Goal: Task Accomplishment & Management: Manage account settings

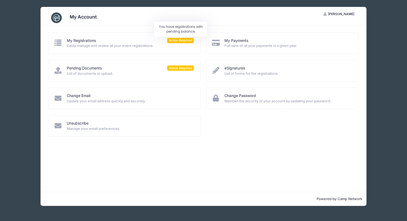
click at [174, 39] on span "Action Required" at bounding box center [180, 40] width 27 height 5
click at [92, 46] on span "Easily manage and review all your event registrations." at bounding box center [130, 45] width 127 height 5
click at [75, 41] on link "My Registrations" at bounding box center [81, 41] width 29 height 6
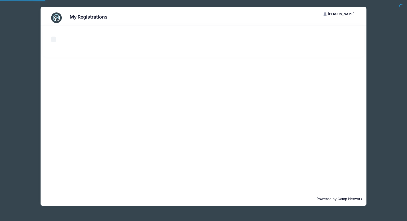
select select "50"
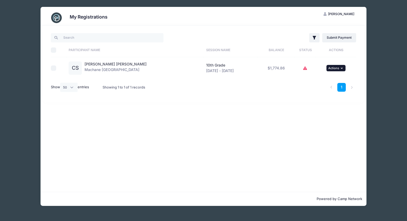
click at [337, 66] on span "Actions" at bounding box center [334, 68] width 11 height 4
click at [324, 90] on link "Submit Payment" at bounding box center [318, 90] width 48 height 10
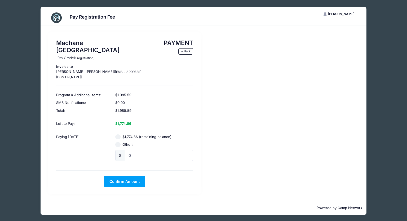
click at [118, 134] on input "$1,774.86 (remaining balance)" at bounding box center [117, 136] width 5 height 5
radio input "true"
click at [120, 179] on span "Confirm Amount" at bounding box center [125, 181] width 30 height 5
click at [112, 176] on button "Pay with Card" at bounding box center [125, 181] width 36 height 11
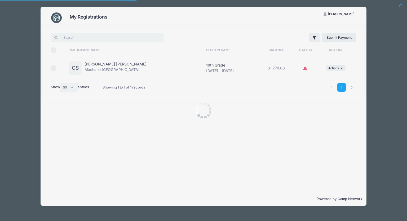
select select "50"
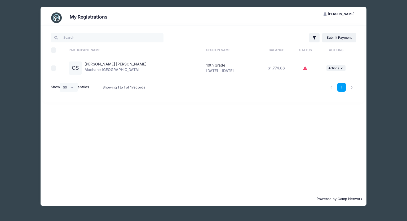
click at [303, 68] on icon at bounding box center [305, 68] width 4 height 0
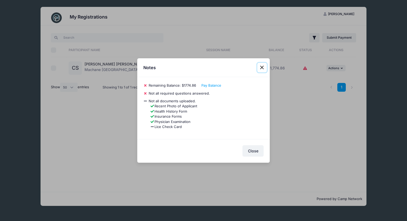
click at [261, 67] on button "Close" at bounding box center [262, 68] width 10 height 10
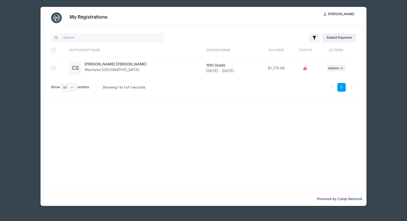
click at [78, 18] on h3 "My Registrations" at bounding box center [89, 17] width 38 height 6
click at [55, 16] on img at bounding box center [56, 17] width 11 height 11
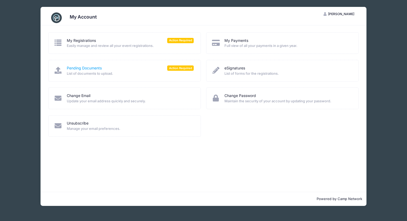
click at [70, 70] on link "Pending Documents" at bounding box center [84, 68] width 35 height 6
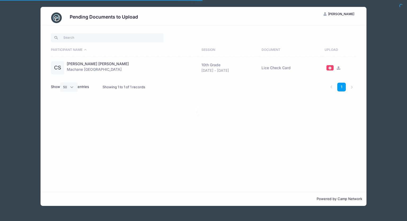
select select "50"
click at [329, 69] on span at bounding box center [330, 68] width 4 height 3
click at [94, 18] on h3 "Pending Documents to Upload" at bounding box center [104, 17] width 68 height 6
drag, startPoint x: 72, startPoint y: 88, endPoint x: 82, endPoint y: 88, distance: 10.6
click at [72, 88] on select "All 10 25 50" at bounding box center [69, 86] width 18 height 9
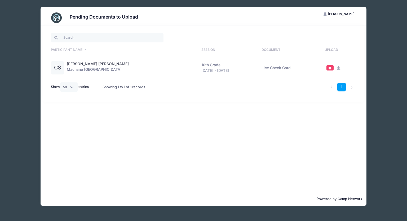
click at [112, 86] on div "Showing 1 to 1 of 1 records" at bounding box center [124, 87] width 43 height 12
click at [87, 61] on td "CS Chaya Baila Spielman Machane Racket Lake 10th Grade Aug 14 - Aug 28, 2025 Li…" at bounding box center [125, 68] width 148 height 22
click at [340, 86] on link "1" at bounding box center [342, 87] width 9 height 9
click at [328, 68] on span at bounding box center [330, 68] width 4 height 3
click at [336, 67] on icon at bounding box center [338, 67] width 4 height 3
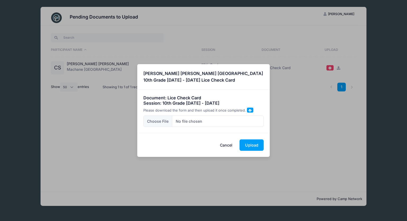
click at [249, 110] on span at bounding box center [250, 110] width 3 height 3
click at [156, 123] on input "file" at bounding box center [203, 121] width 121 height 11
type input "C:\fakepath\Lice Card CB.pdf"
click at [254, 142] on button "Upload" at bounding box center [252, 144] width 24 height 11
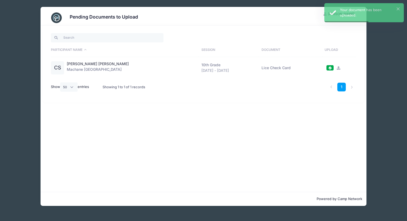
click at [56, 18] on img at bounding box center [56, 17] width 11 height 11
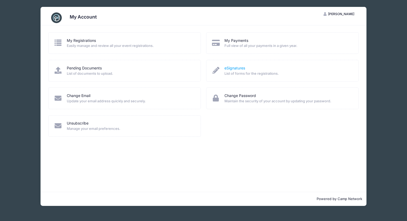
click at [232, 69] on link "eSignatures" at bounding box center [235, 68] width 21 height 6
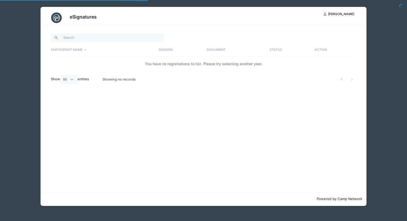
select select "50"
click at [54, 18] on img at bounding box center [56, 17] width 11 height 11
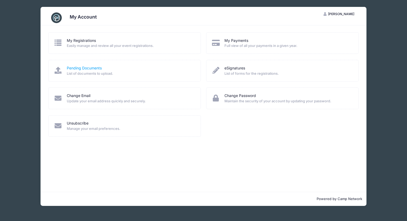
click at [78, 67] on link "Pending Documents" at bounding box center [84, 68] width 35 height 6
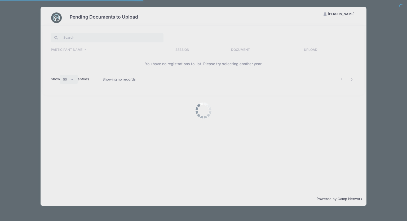
select select "50"
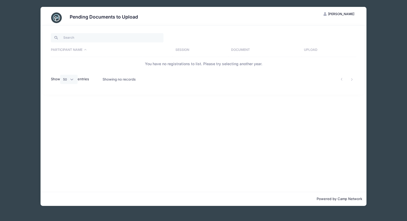
click at [55, 18] on img at bounding box center [56, 17] width 11 height 11
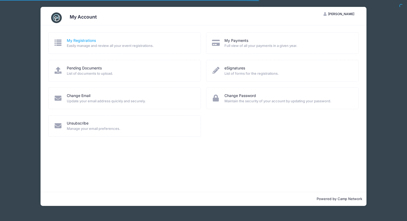
click at [75, 40] on link "My Registrations" at bounding box center [81, 41] width 29 height 6
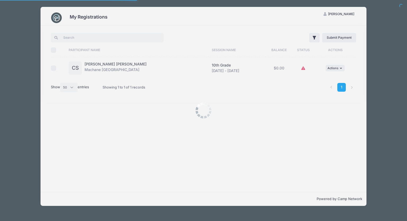
select select "50"
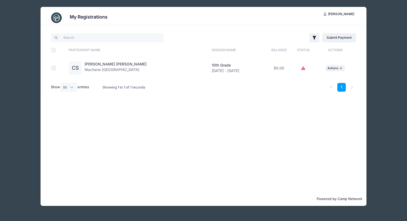
click at [301, 68] on icon at bounding box center [303, 68] width 4 height 0
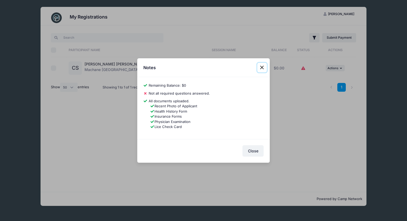
click at [262, 69] on button "Close" at bounding box center [262, 68] width 10 height 10
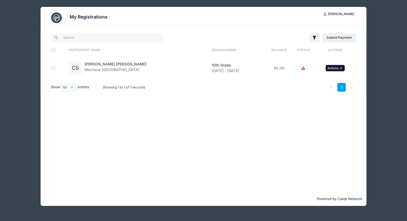
click at [338, 69] on button "... Actions" at bounding box center [335, 68] width 19 height 6
click at [314, 81] on link "View Registration" at bounding box center [317, 80] width 48 height 10
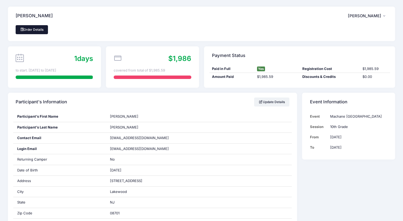
click at [42, 28] on link "Order Details" at bounding box center [32, 29] width 32 height 9
